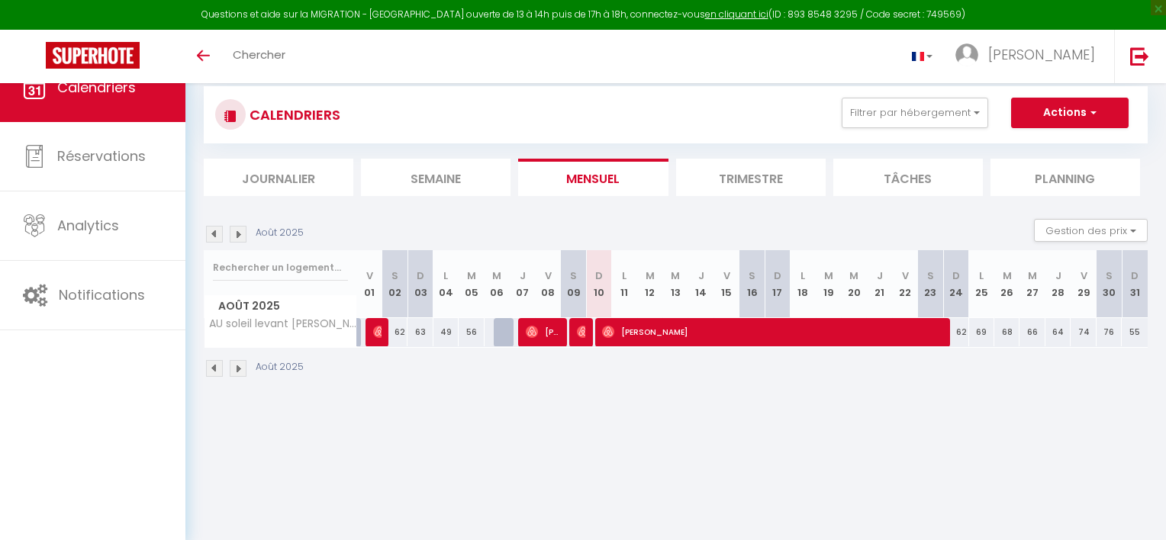
select select
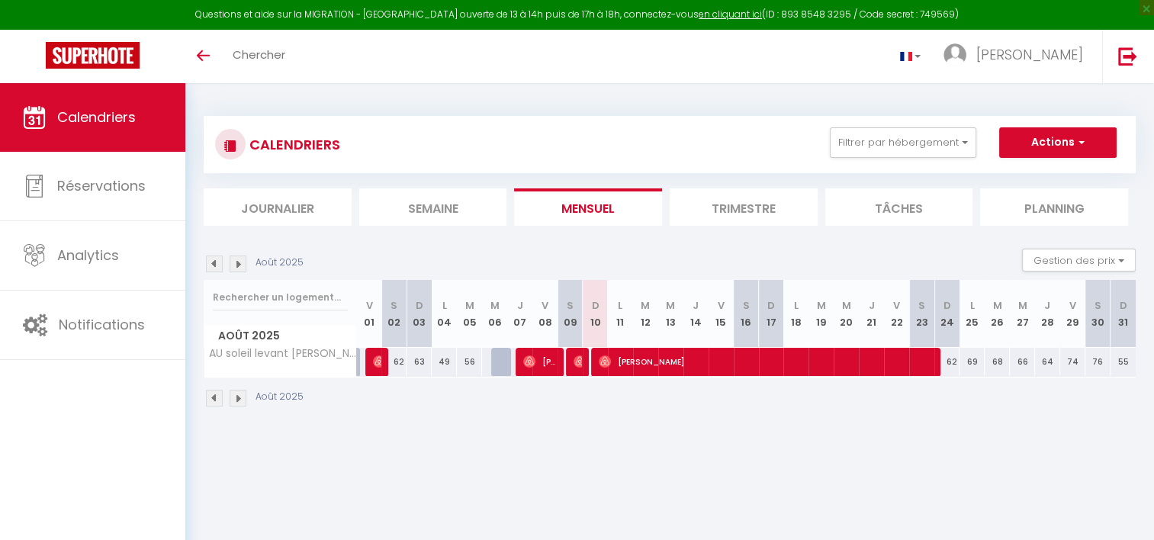
select select
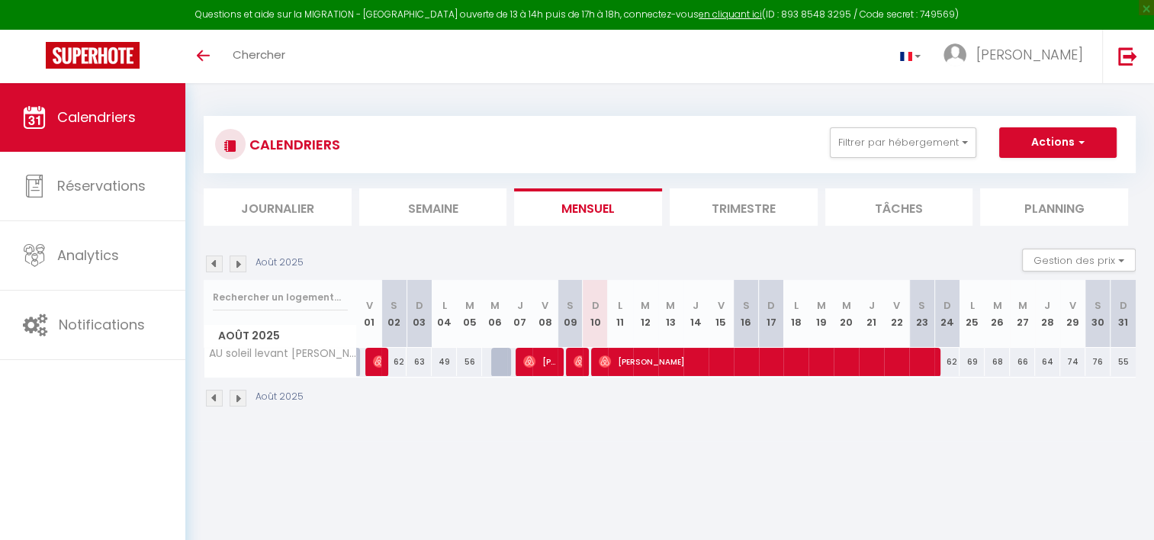
select select
click at [574, 359] on img at bounding box center [580, 361] width 12 height 12
select select "OK"
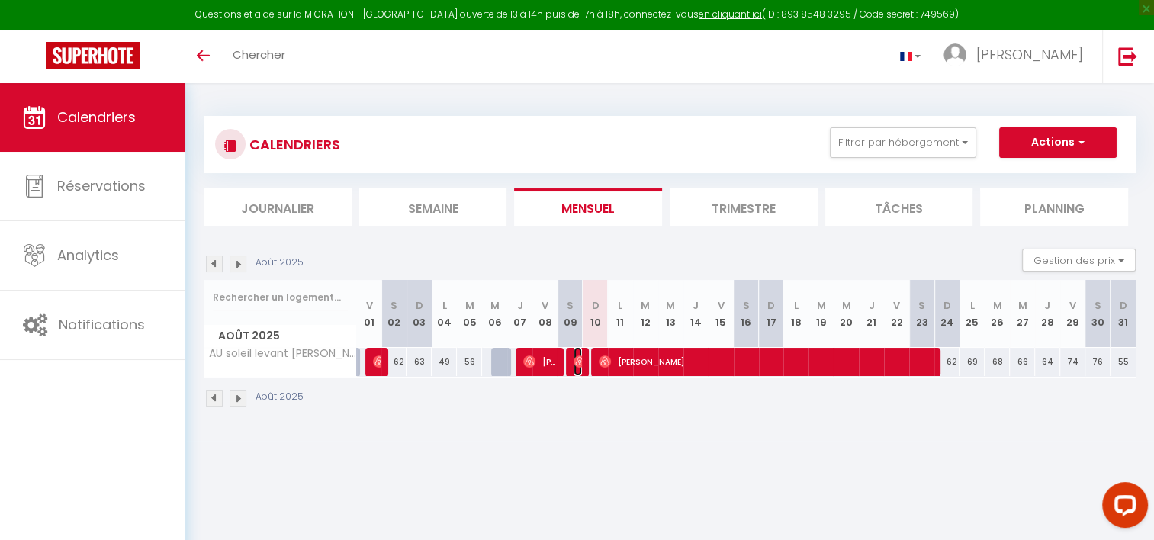
select select "0"
select select "1"
select select
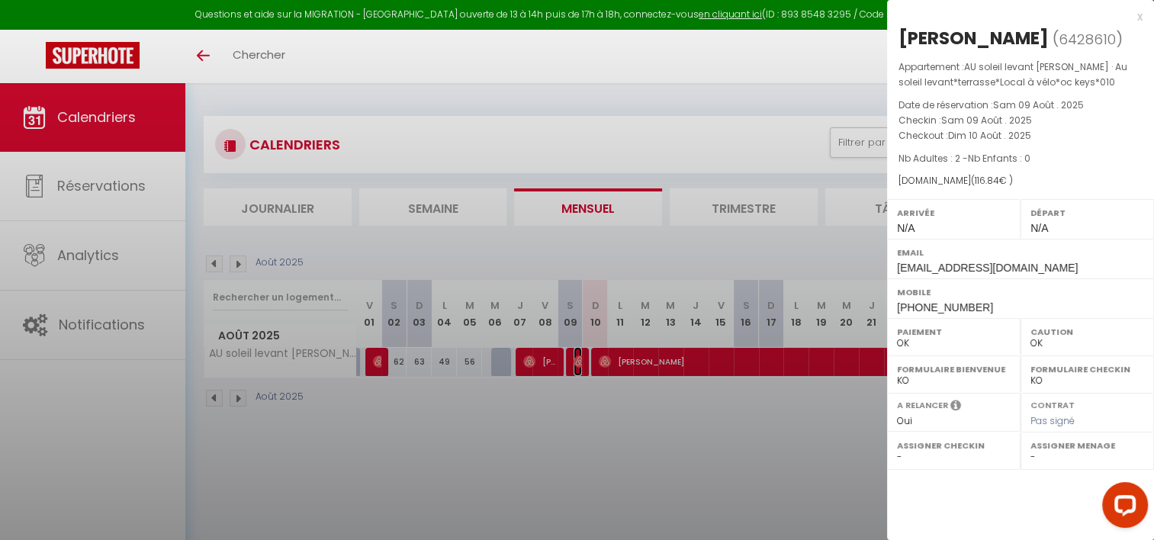
select select "26329"
